Goal: Check status: Check status

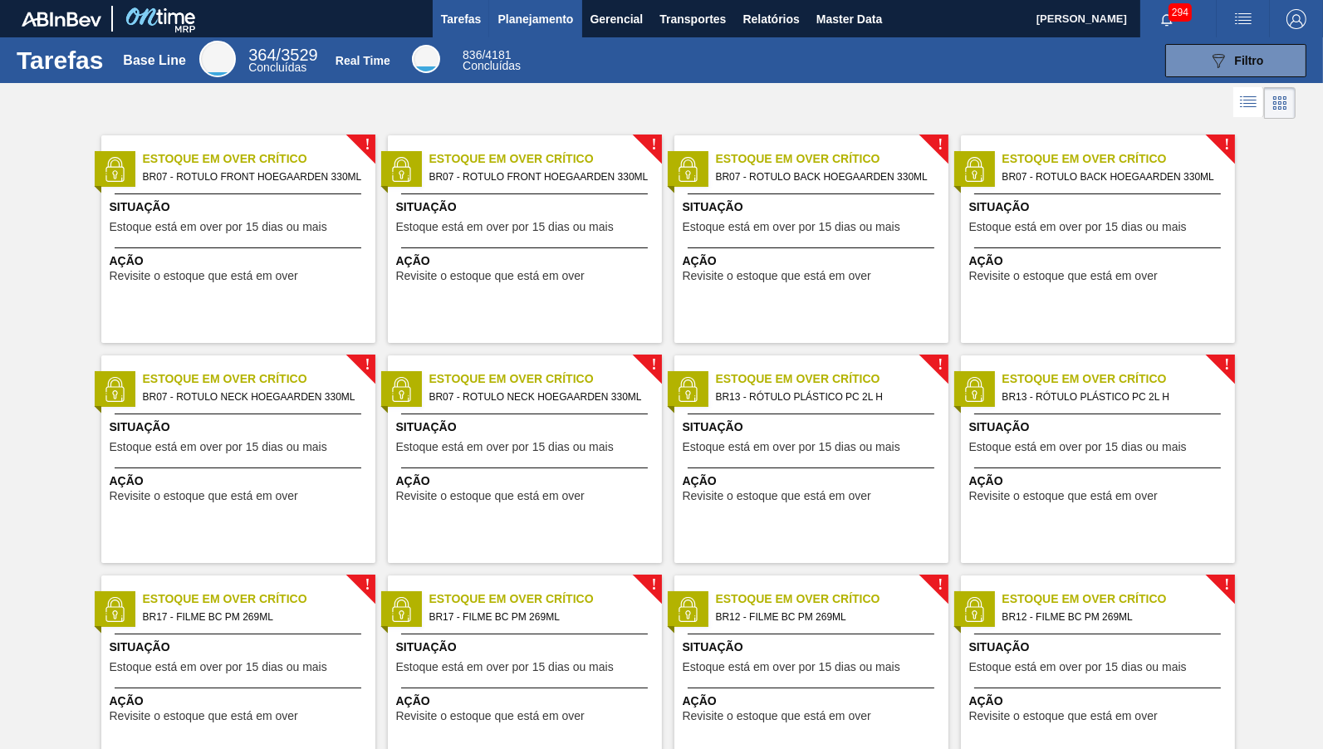
click at [506, 20] on span "Planejamento" at bounding box center [535, 19] width 76 height 20
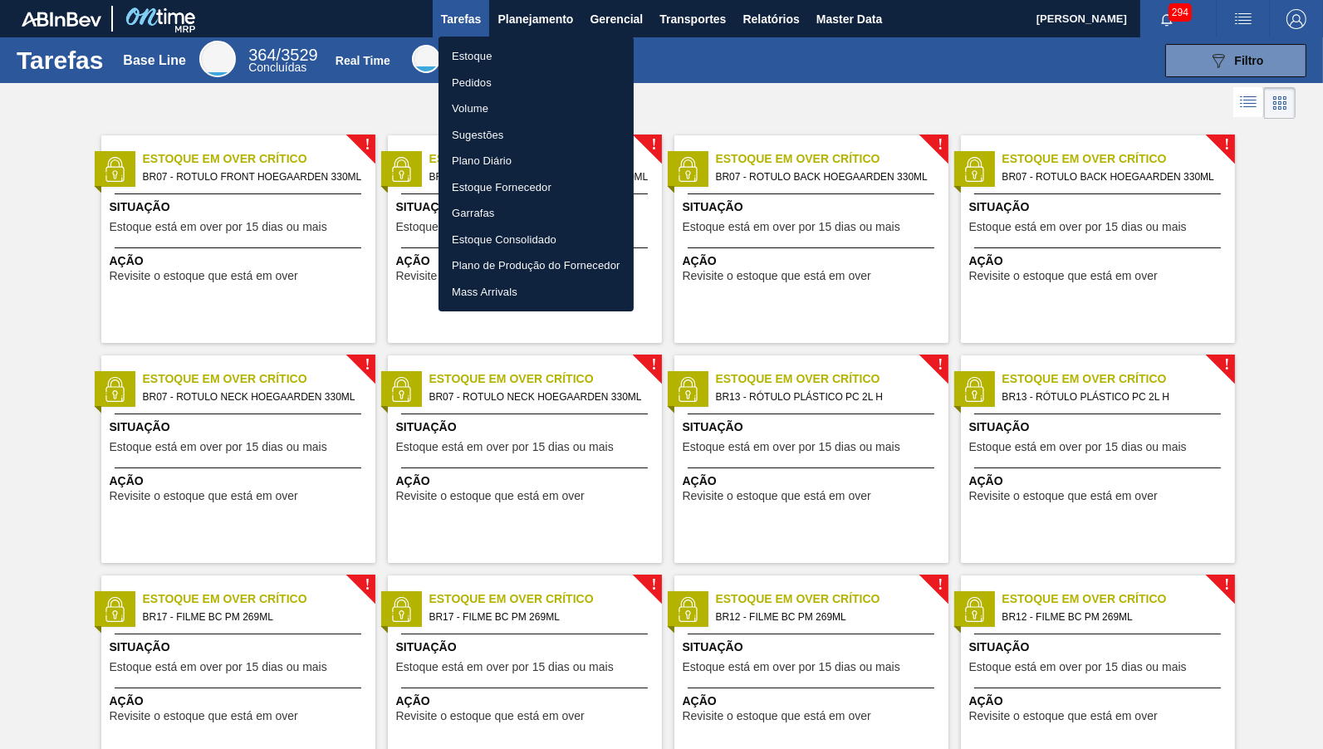
click at [499, 87] on li "Pedidos" at bounding box center [535, 83] width 195 height 27
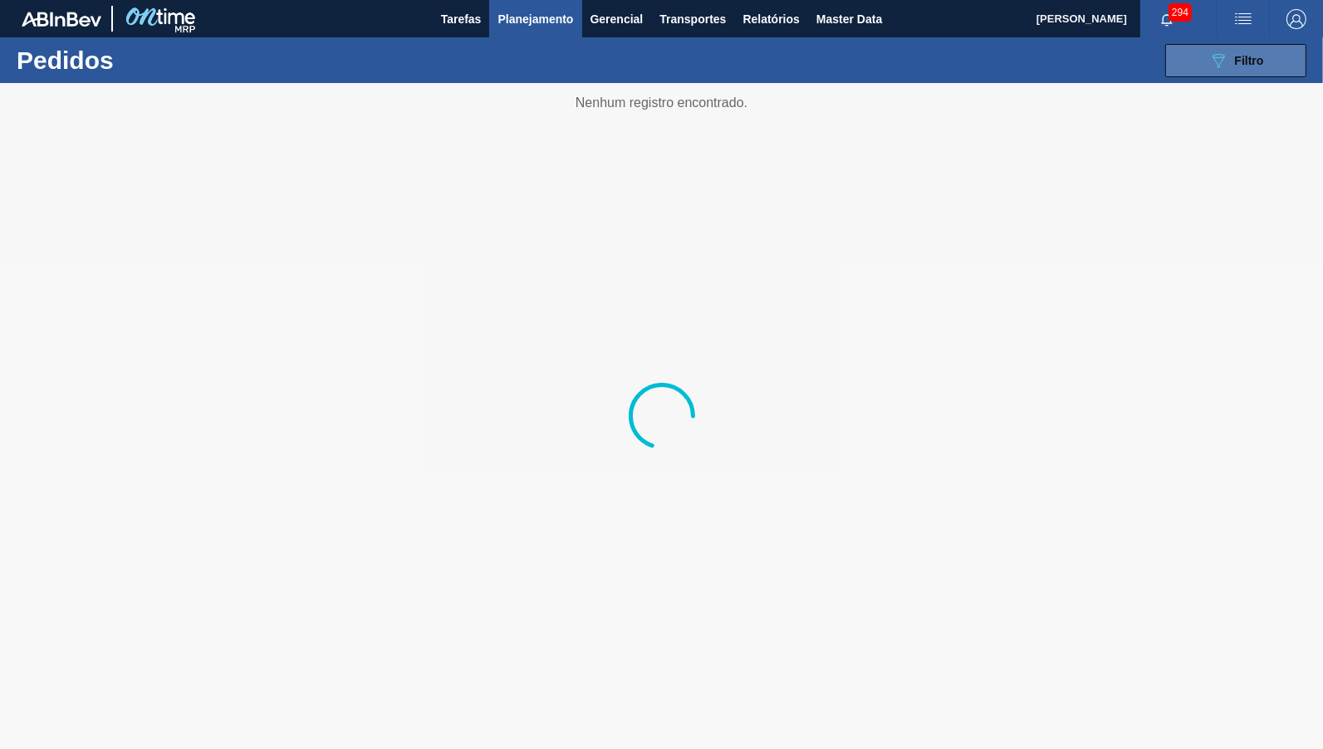
click at [1215, 69] on icon "089F7B8B-B2A5-4AFE-B5C0-19BA573D28AC" at bounding box center [1218, 61] width 20 height 20
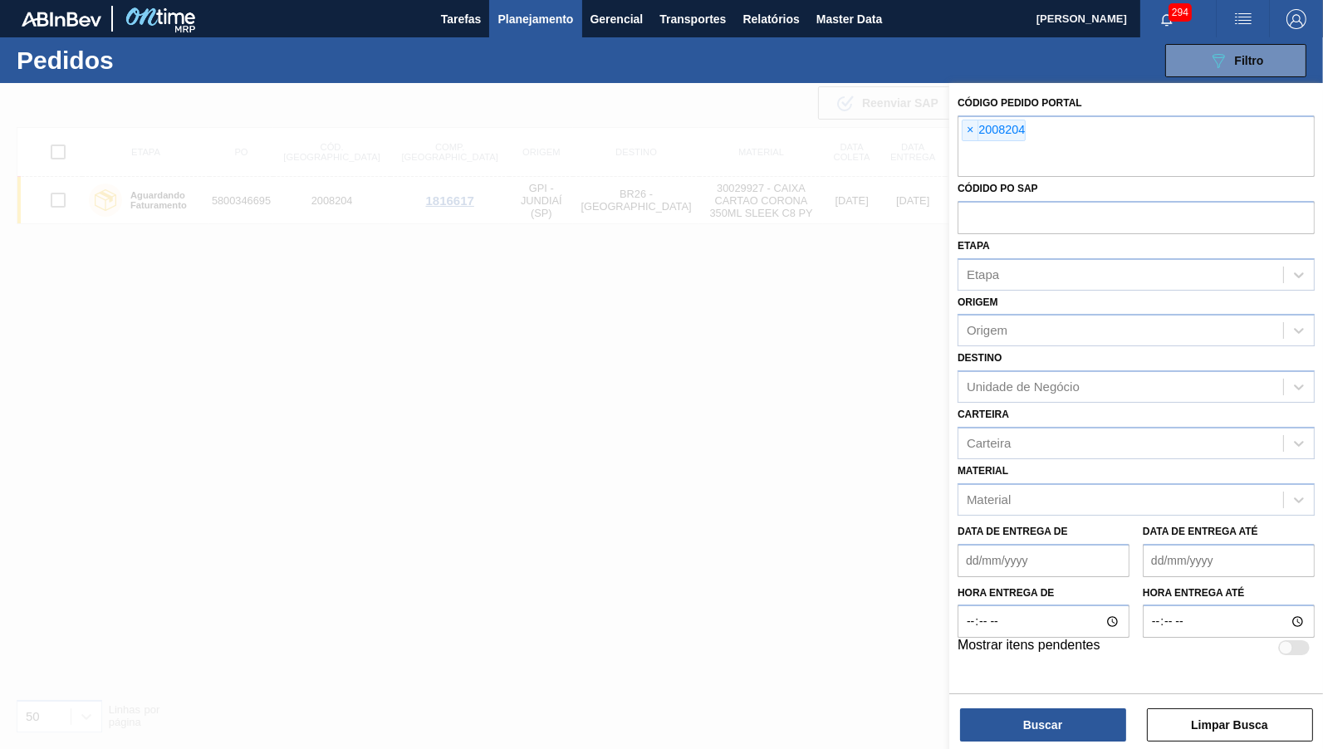
click at [971, 129] on span "×" at bounding box center [970, 130] width 16 height 20
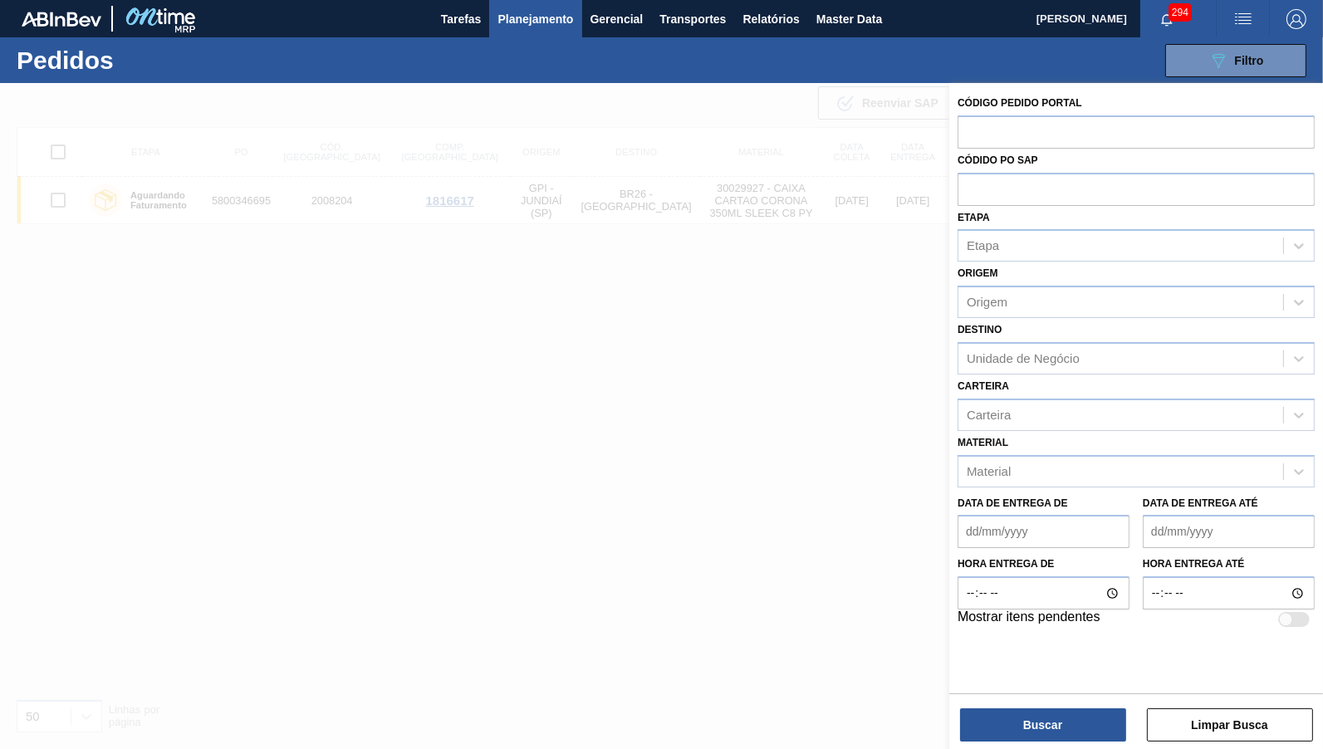
paste input "1984219"
type input "1984219"
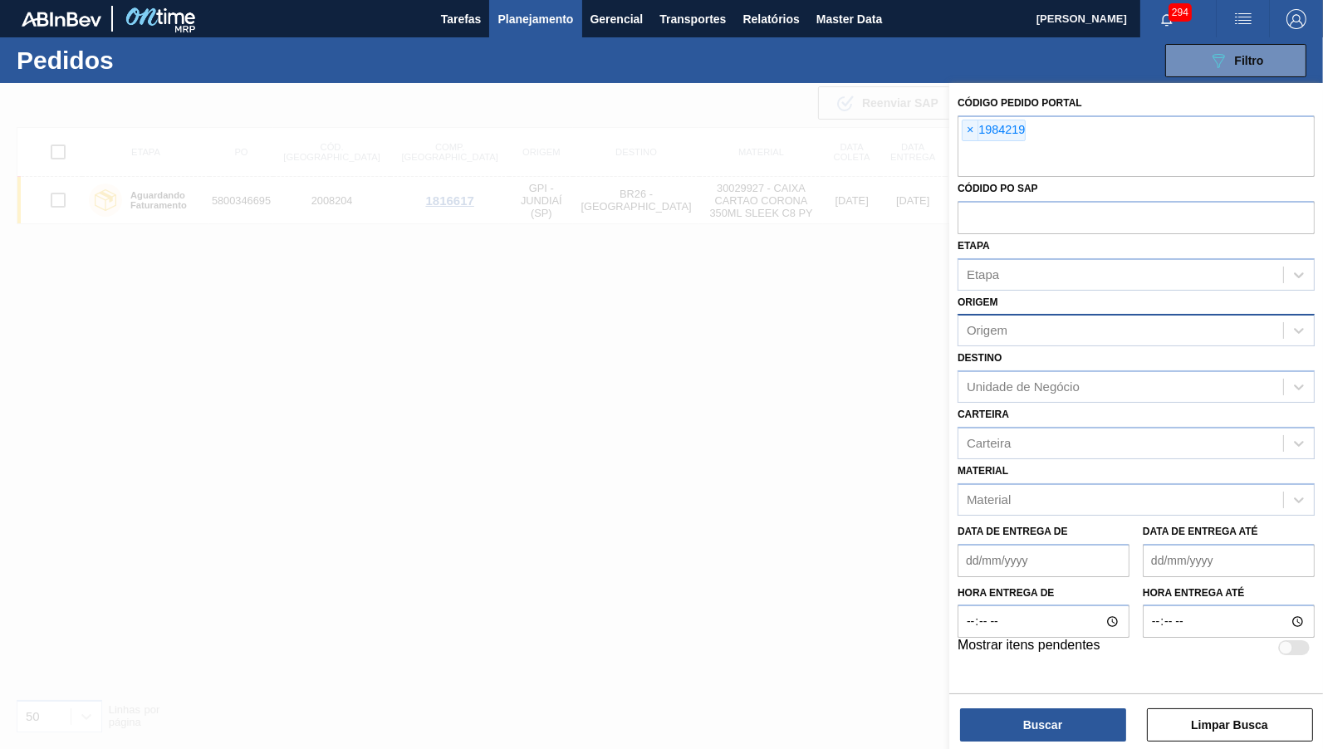
paste input "1984218"
type input "1984218"
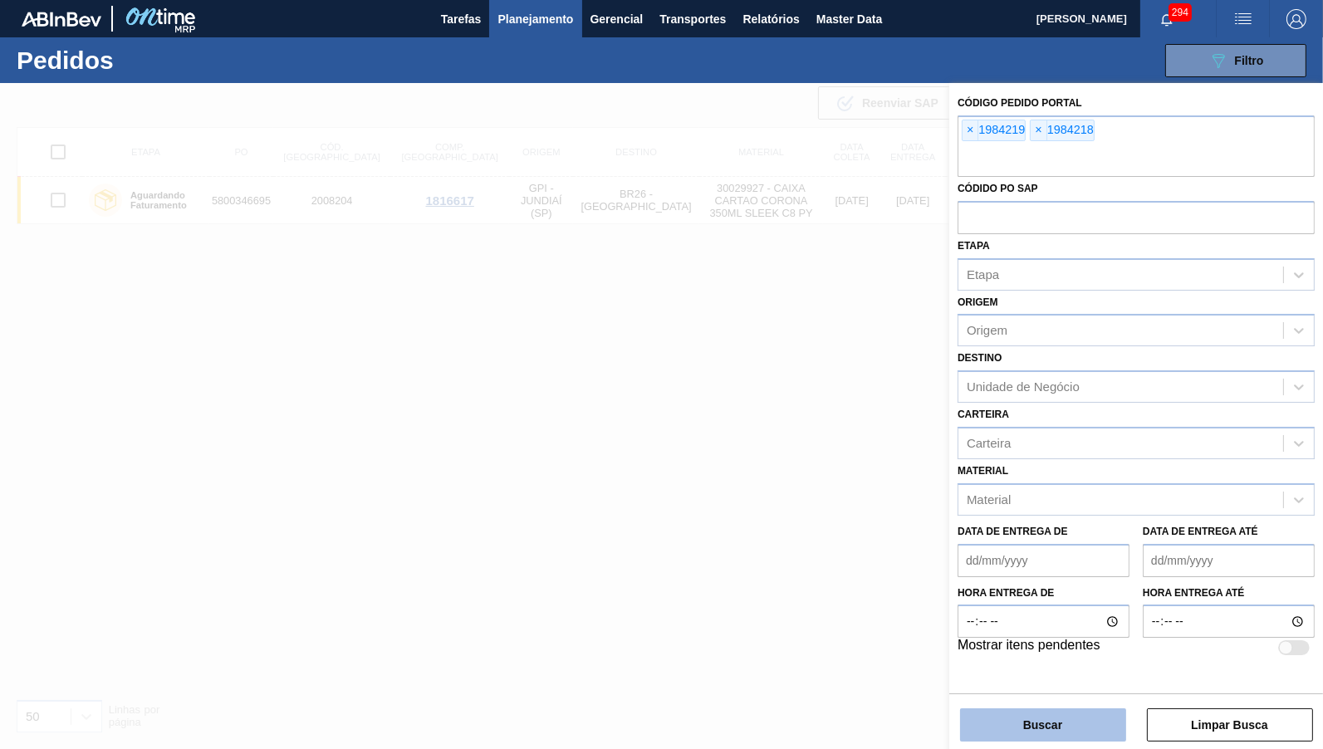
click at [1092, 719] on button "Buscar" at bounding box center [1043, 724] width 166 height 33
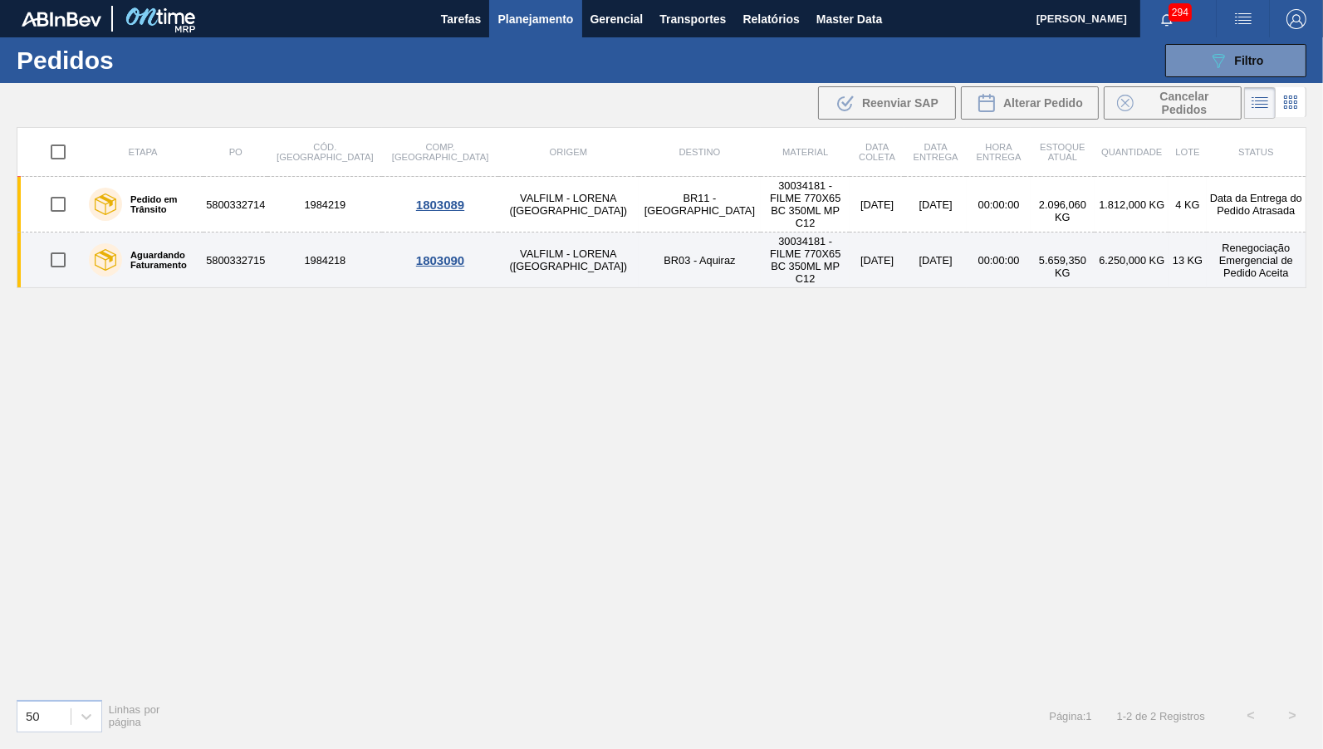
click at [761, 258] on td "30034181 - FILME 770X65 BC 350ML MP C12" at bounding box center [805, 260] width 89 height 56
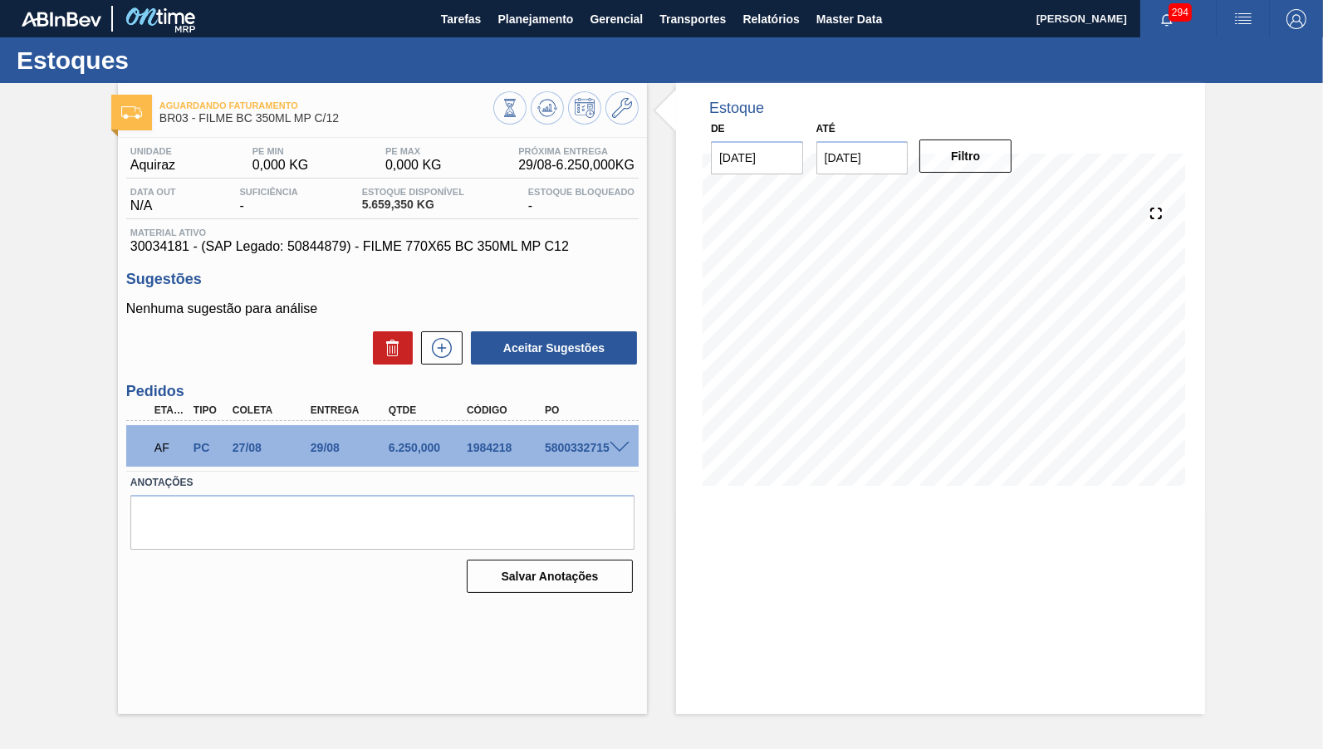
click at [622, 443] on span at bounding box center [619, 448] width 20 height 12
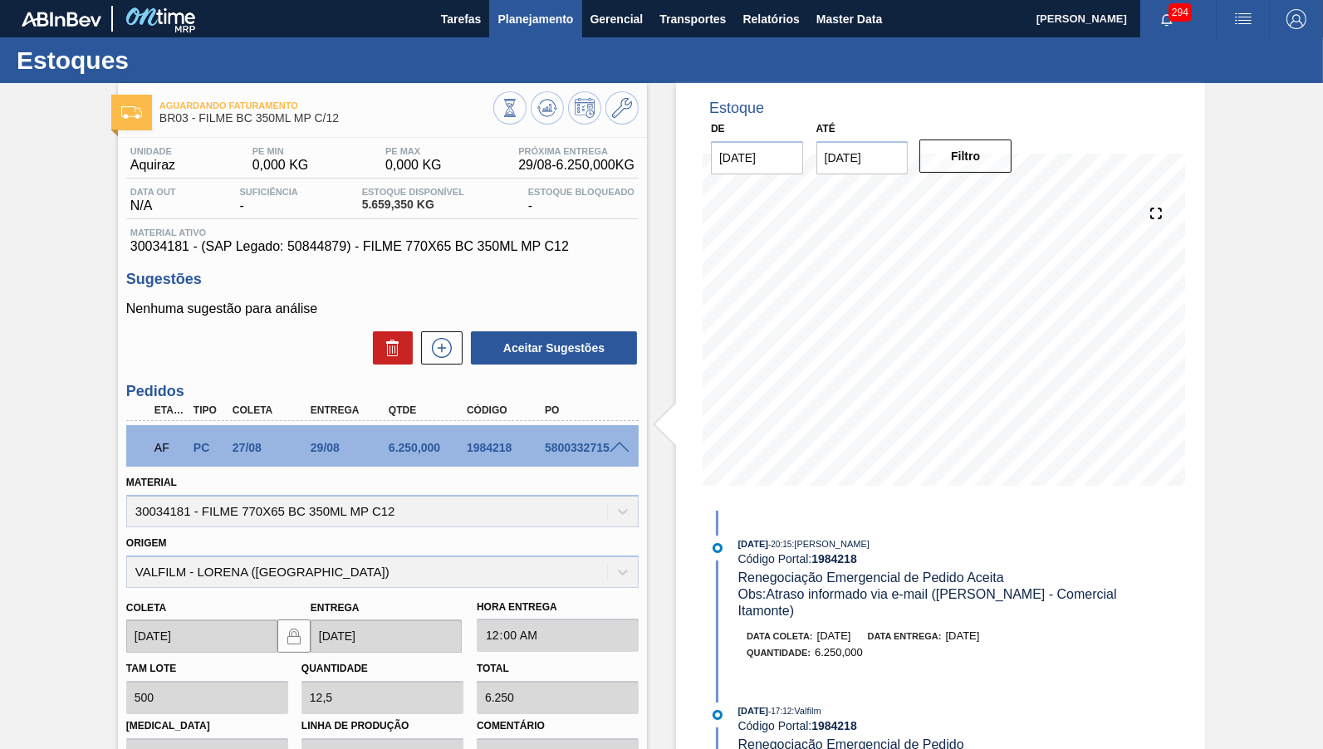
click at [546, 15] on span "Planejamento" at bounding box center [535, 19] width 76 height 20
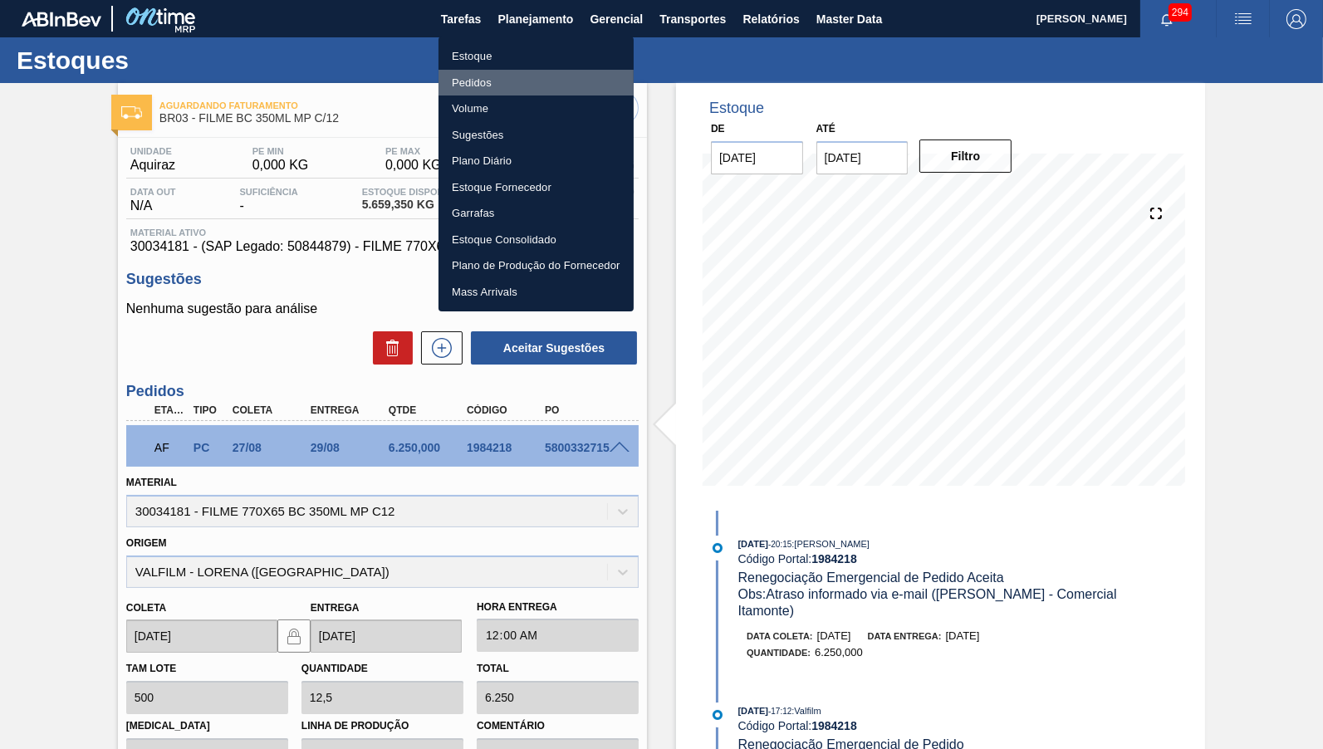
click at [480, 72] on li "Pedidos" at bounding box center [535, 83] width 195 height 27
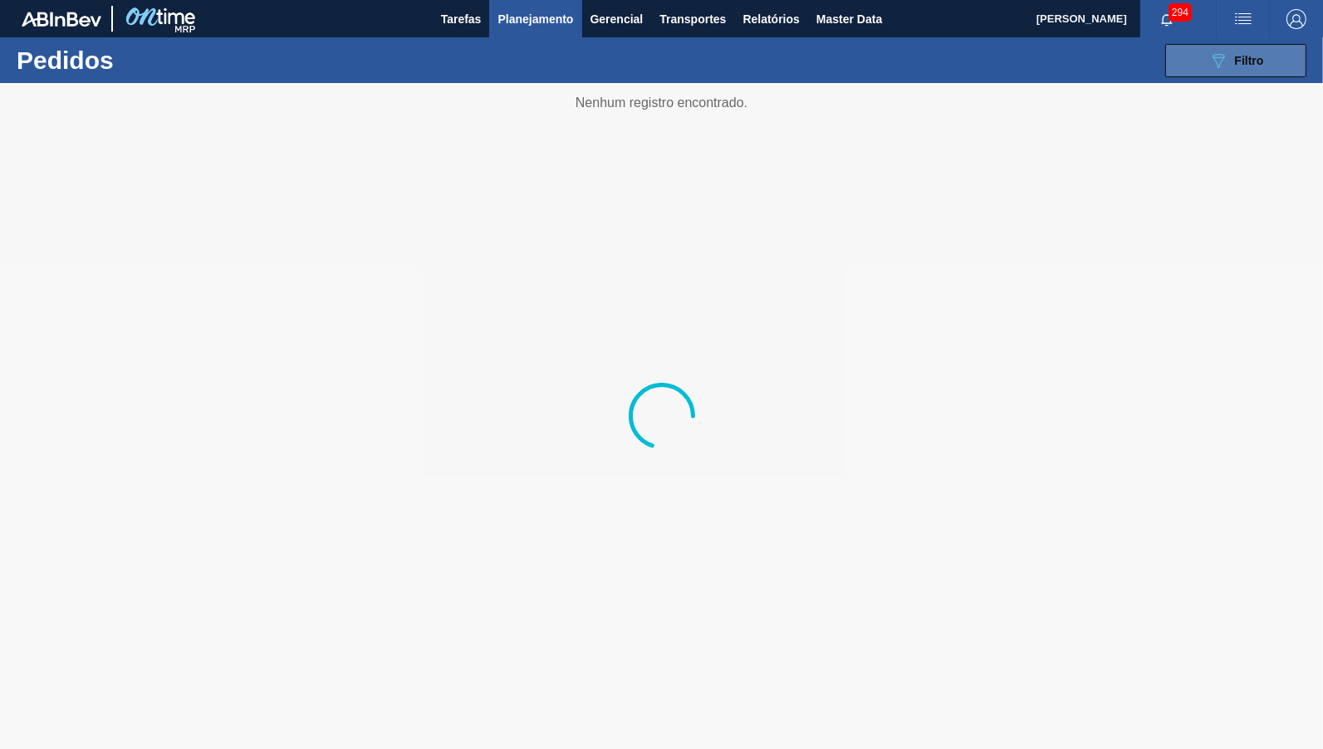
click at [1260, 57] on span "Filtro" at bounding box center [1249, 60] width 29 height 13
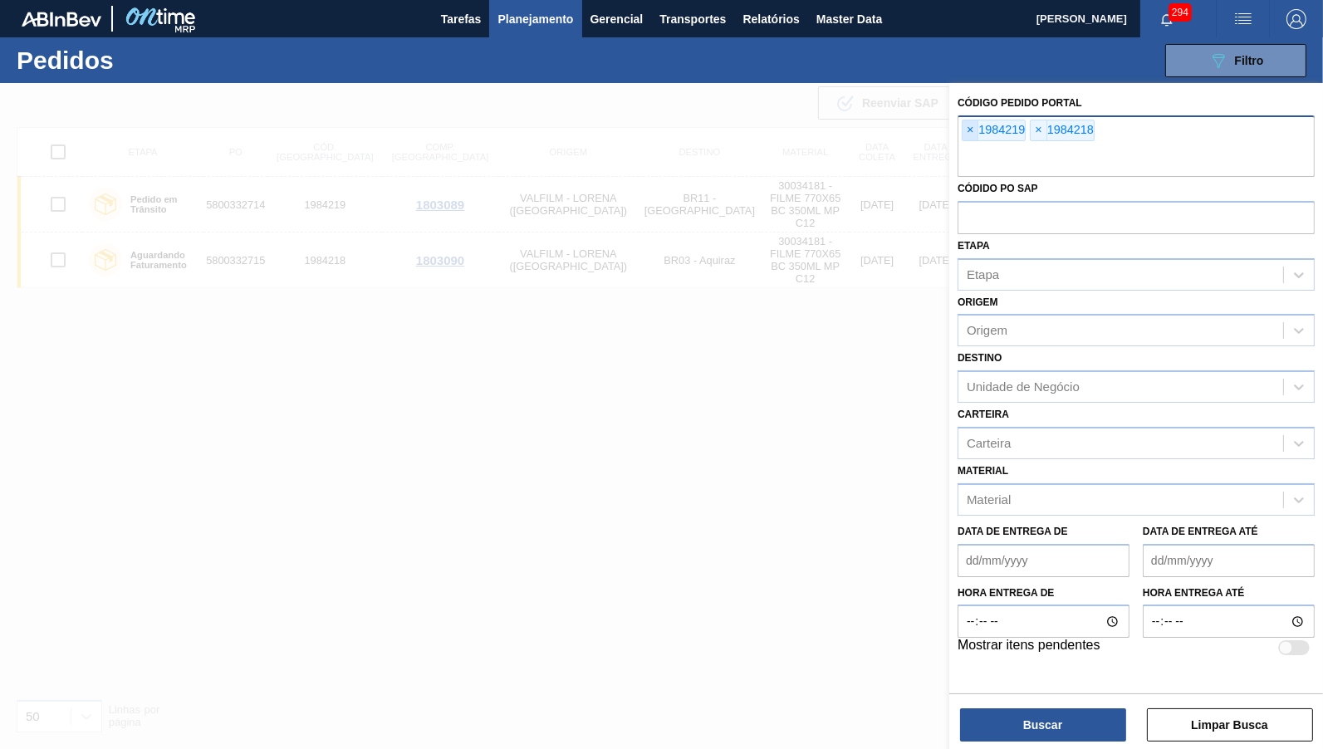
click at [971, 123] on span "×" at bounding box center [970, 130] width 16 height 20
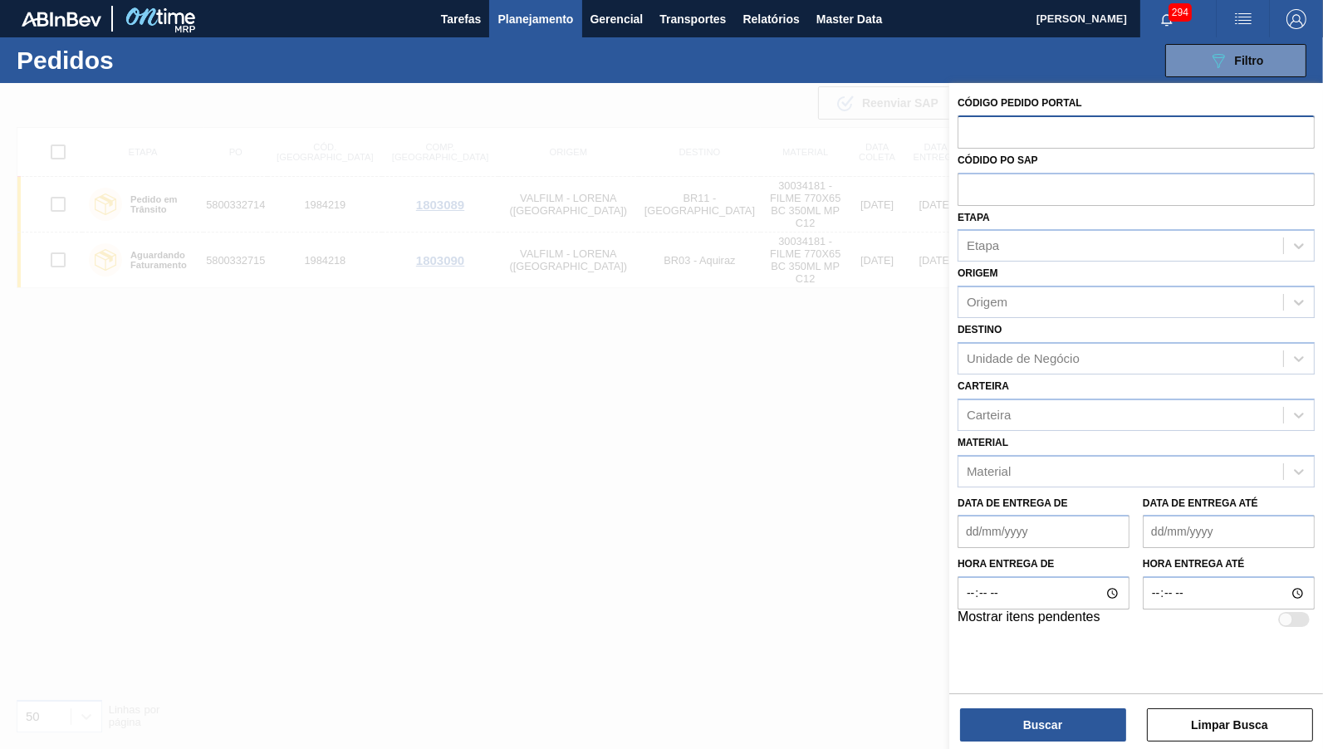
paste input "1921393"
type input "1921393"
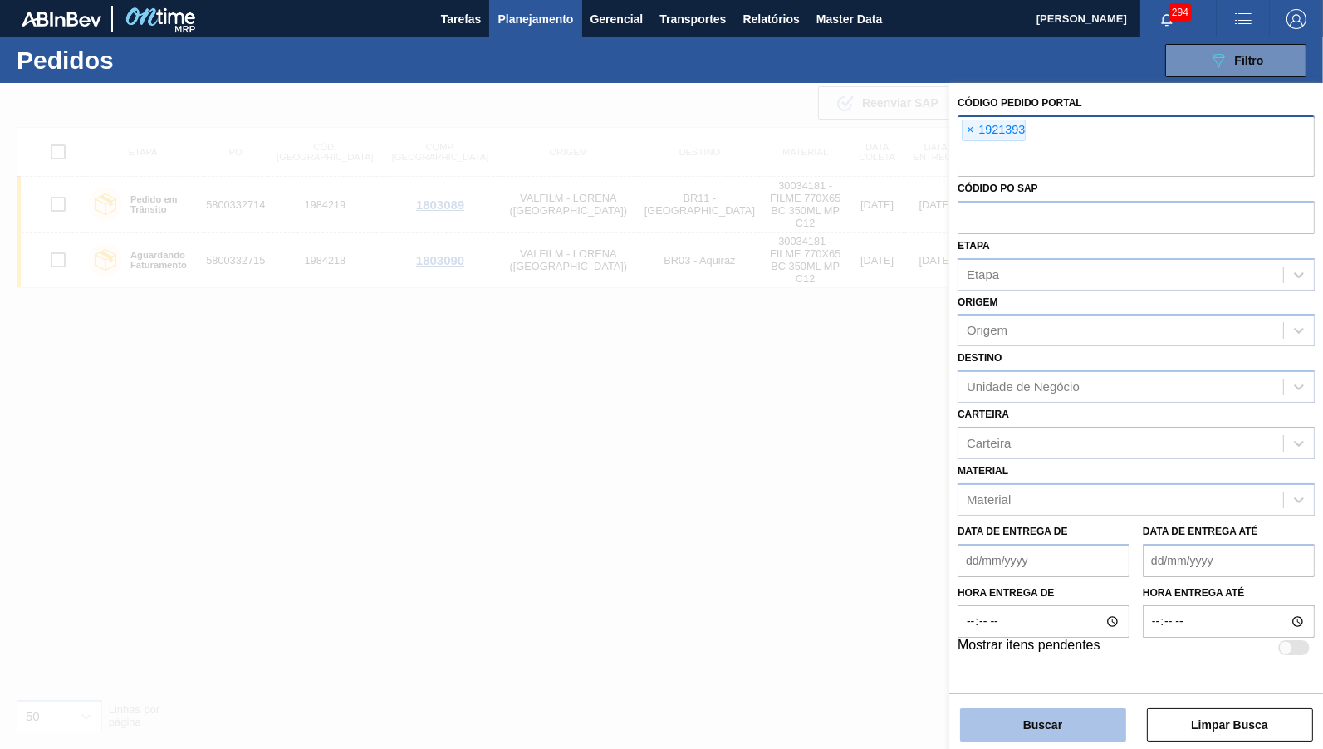
click at [1039, 728] on button "Buscar" at bounding box center [1043, 724] width 166 height 33
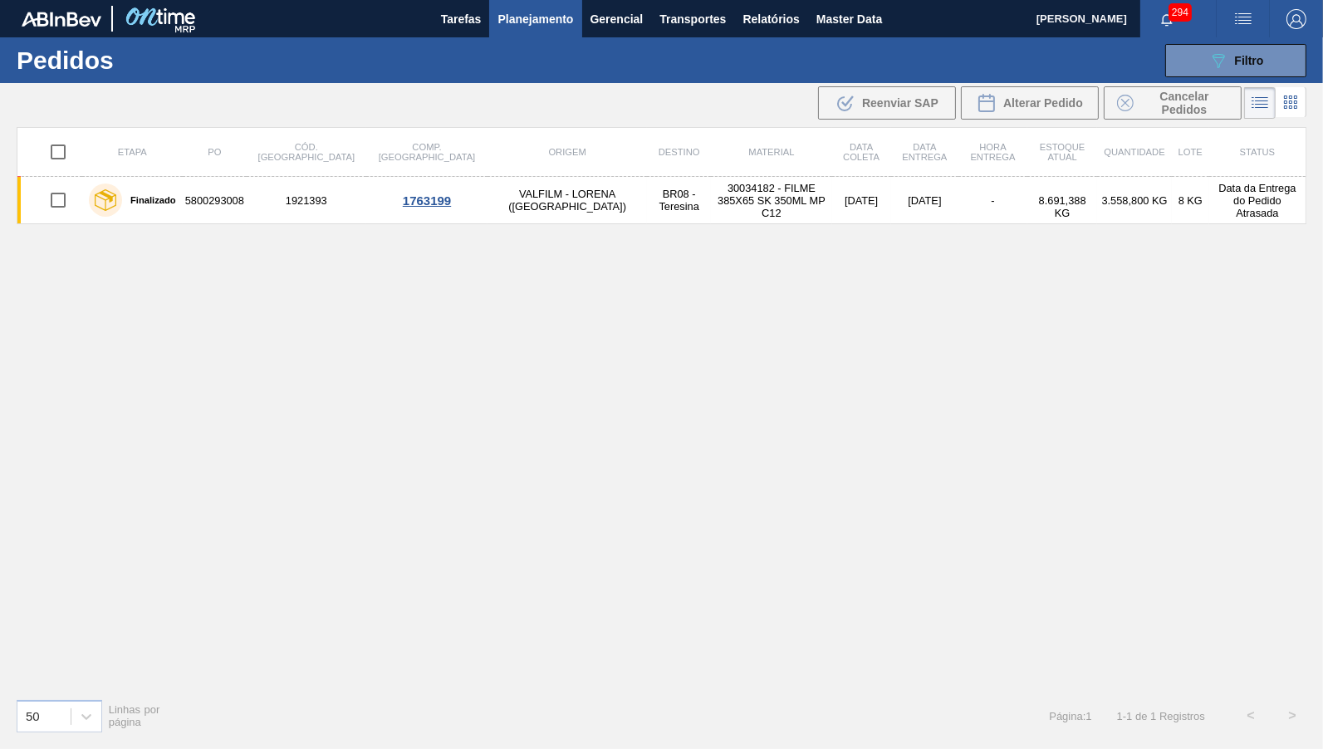
click at [1010, 360] on div "Etapa PO Cód. Pedido Comp. Carga Origem Destino Material Data coleta Data entre…" at bounding box center [661, 406] width 1289 height 558
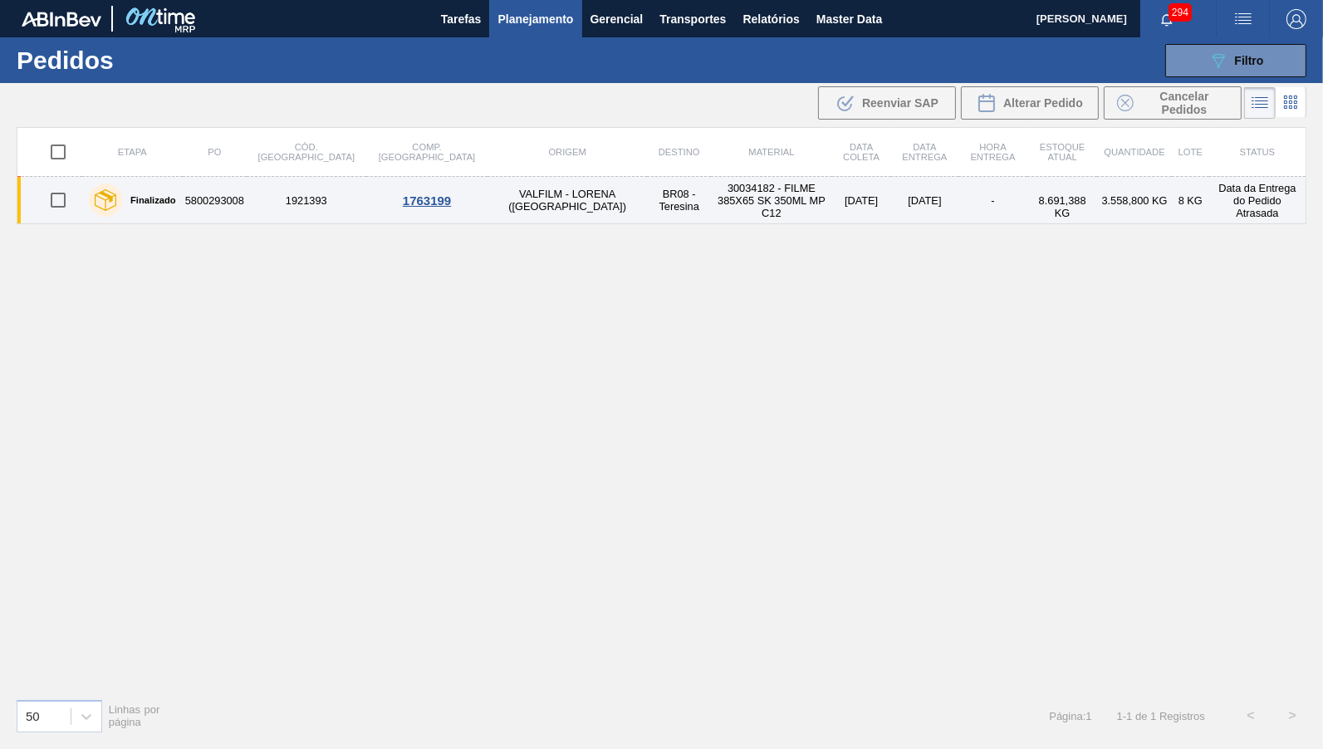
click at [711, 200] on td "30034182 - FILME 385X65 SK 350ML MP C12" at bounding box center [771, 200] width 120 height 47
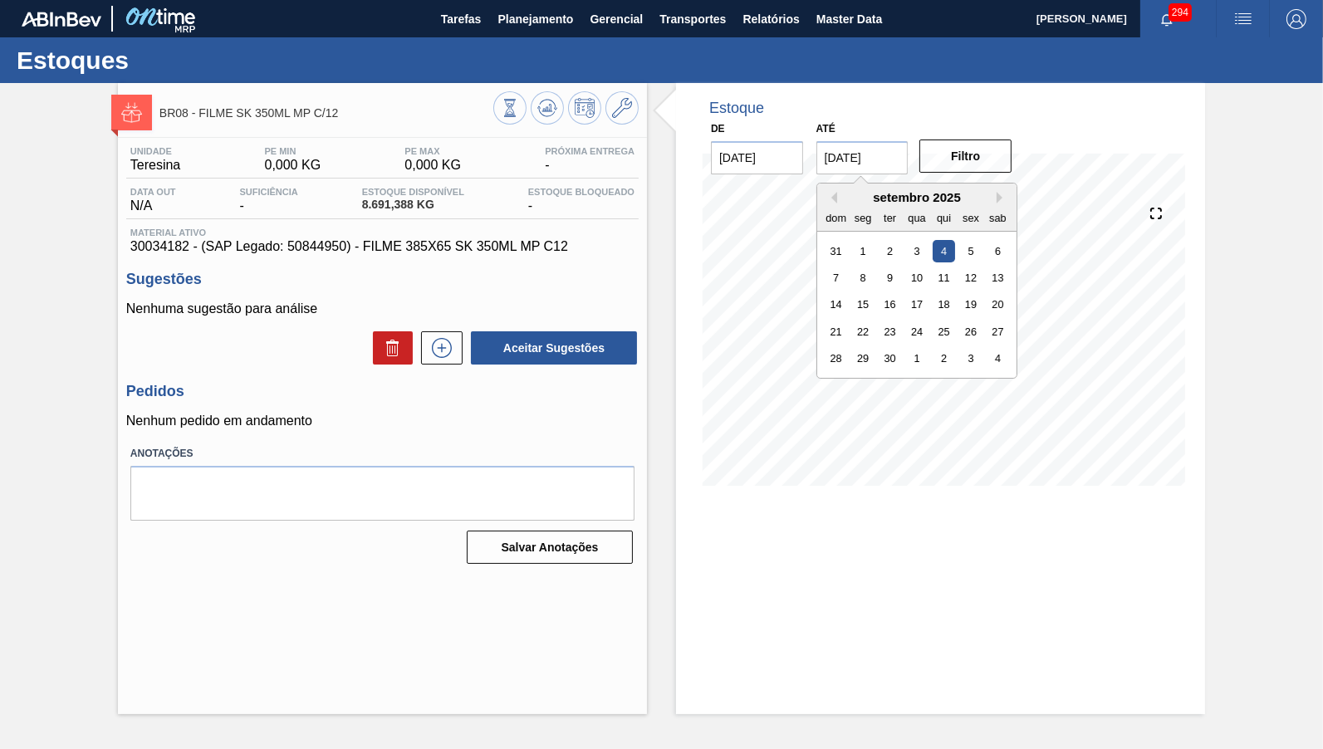
click at [883, 151] on input "[DATE]" at bounding box center [862, 157] width 92 height 33
click at [996, 197] on button "Next Month" at bounding box center [1002, 198] width 12 height 12
click at [959, 347] on div "31" at bounding box center [970, 358] width 22 height 22
type input "[DATE]"
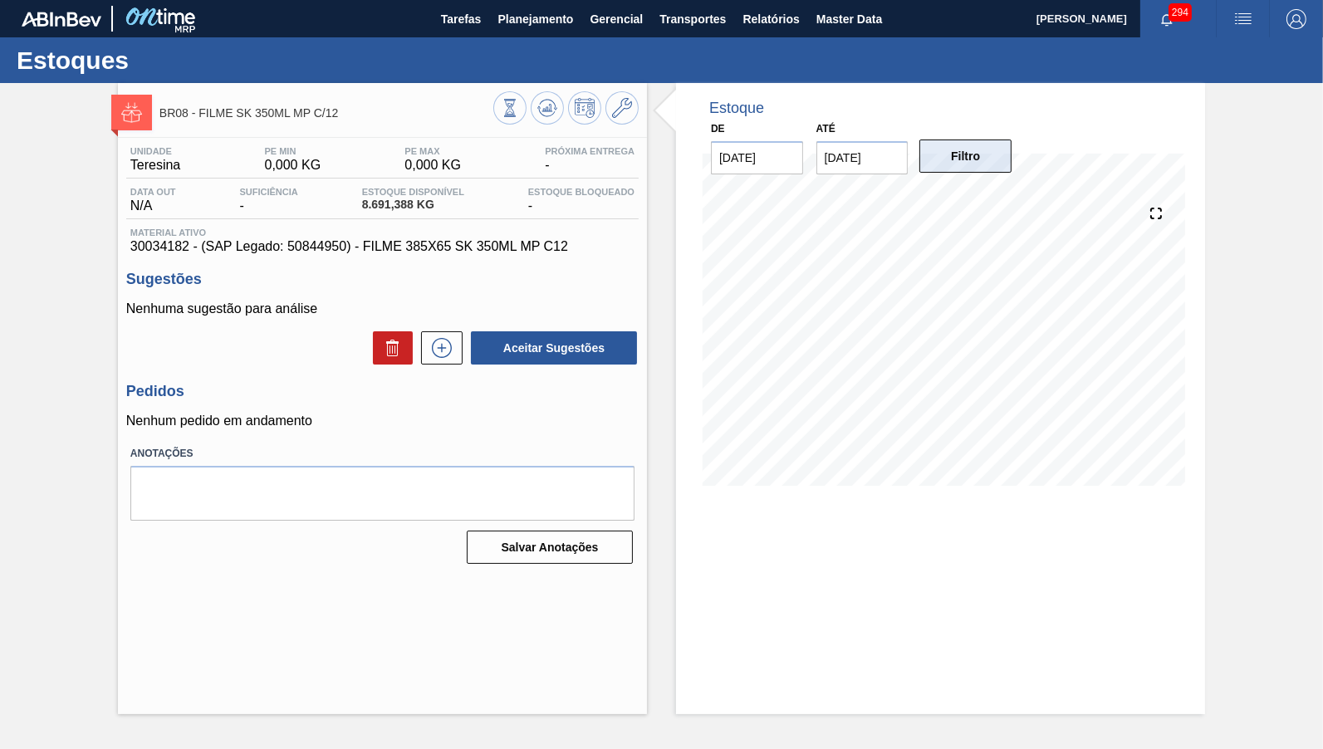
click at [964, 150] on button "Filtro" at bounding box center [965, 155] width 92 height 33
